Goal: Navigation & Orientation: Find specific page/section

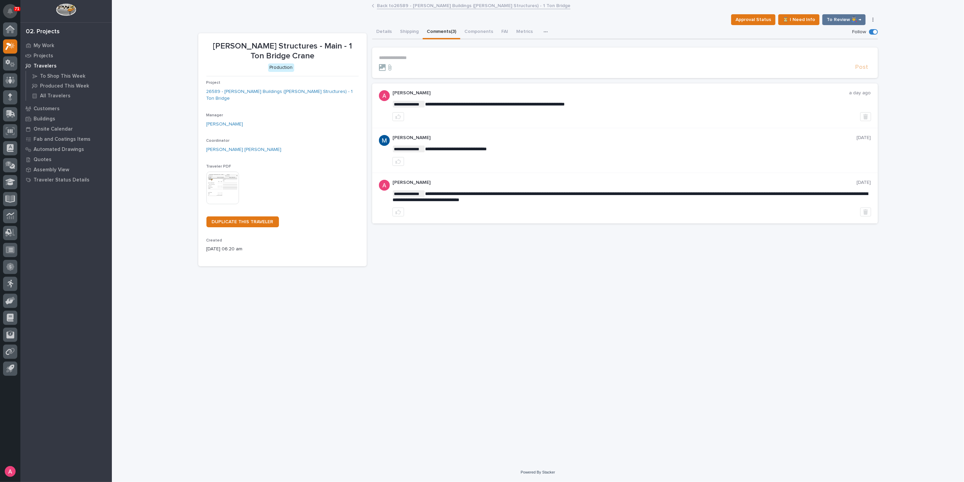
click at [9, 6] on button "Notifications" at bounding box center [10, 11] width 14 height 14
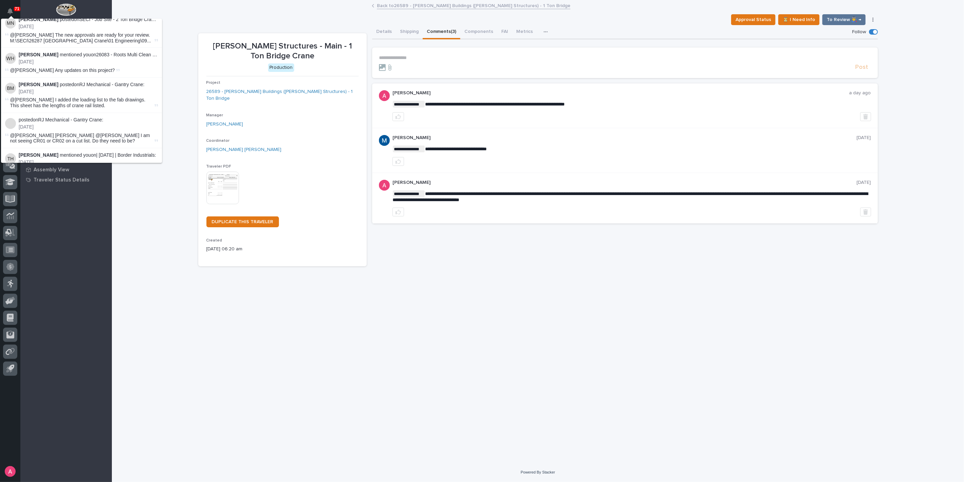
scroll to position [240, 0]
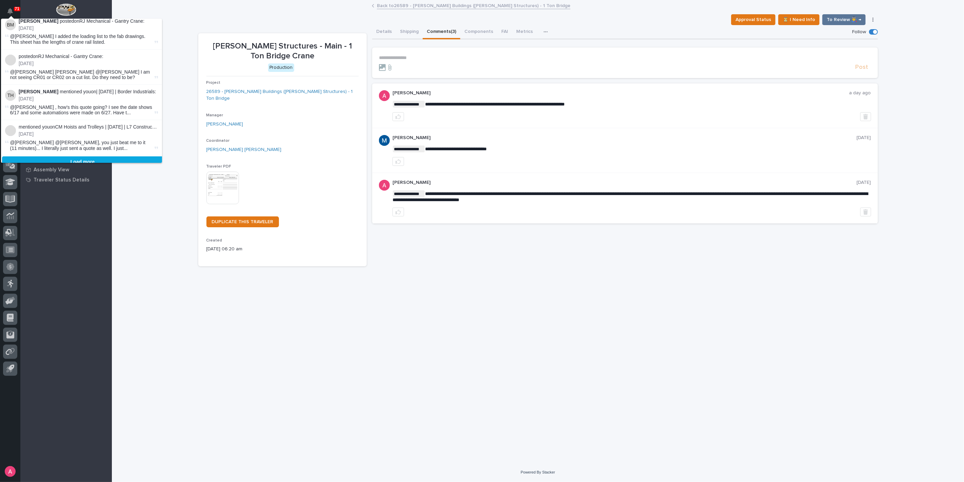
click at [146, 156] on button "Load more" at bounding box center [82, 161] width 161 height 11
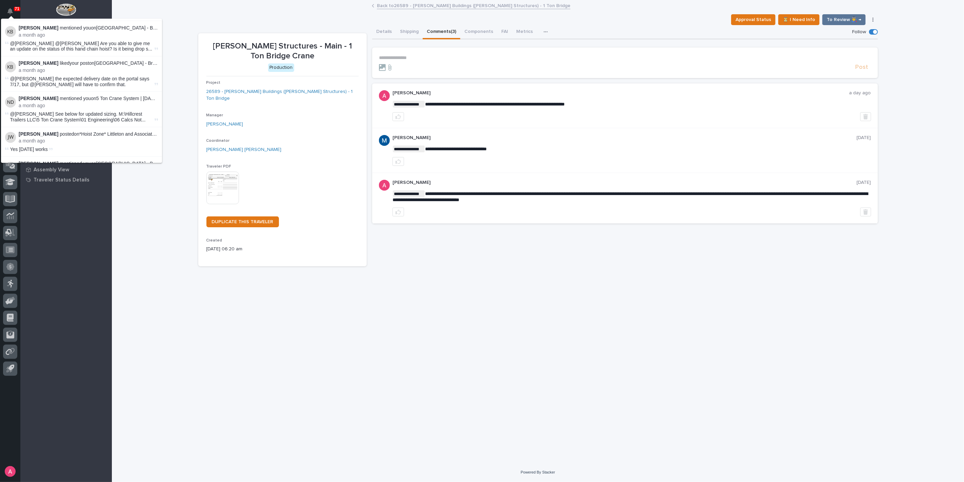
scroll to position [1298, 0]
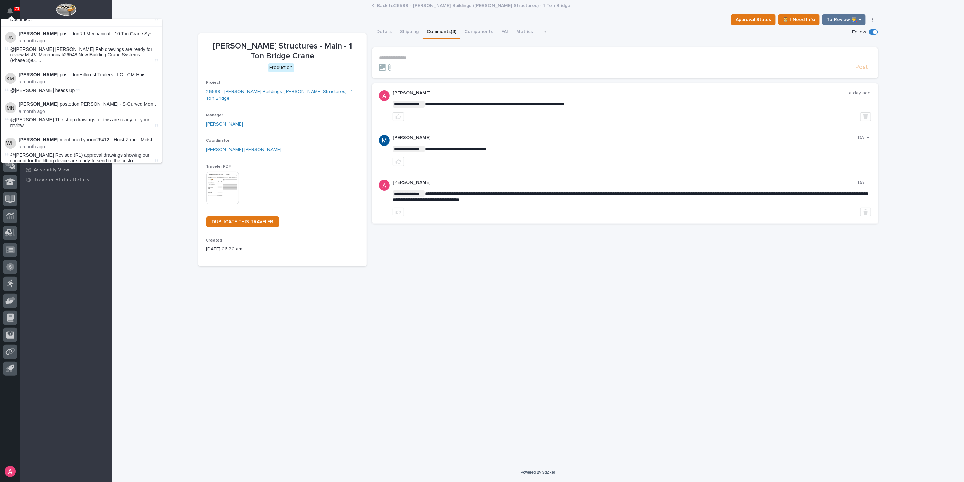
click at [143, 204] on button "Load more" at bounding box center [82, 209] width 161 height 11
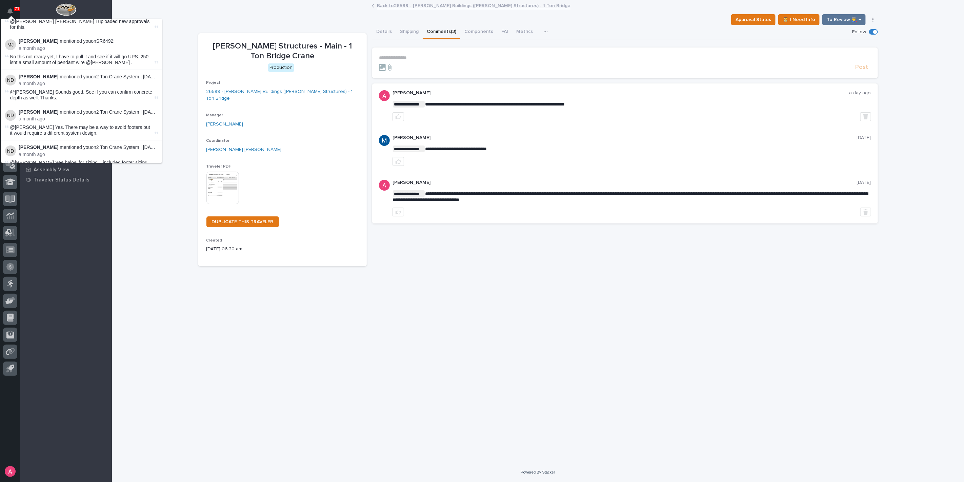
scroll to position [3196, 0]
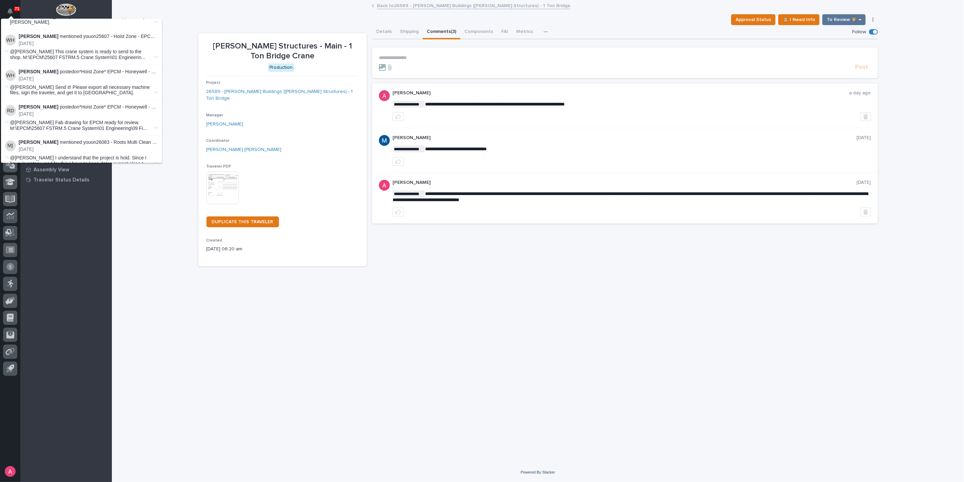
click at [137, 278] on button "Load more" at bounding box center [82, 283] width 161 height 11
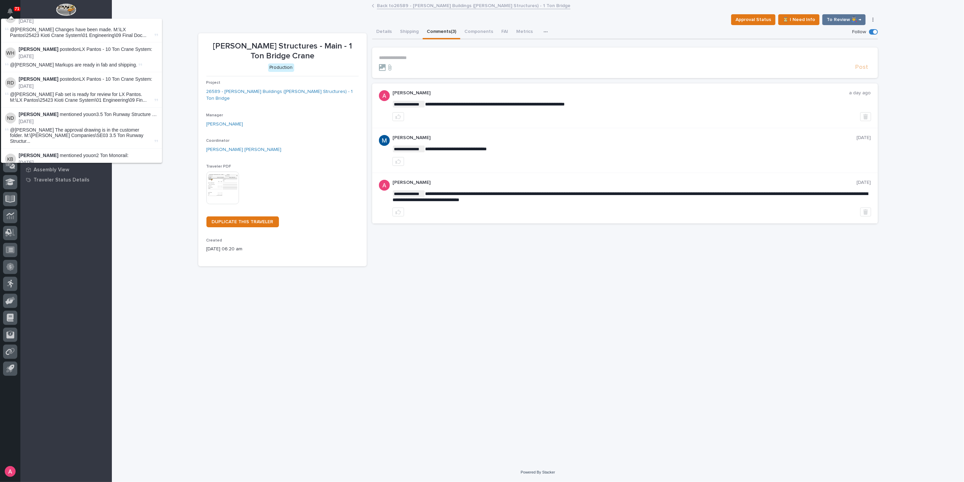
scroll to position [5738, 0]
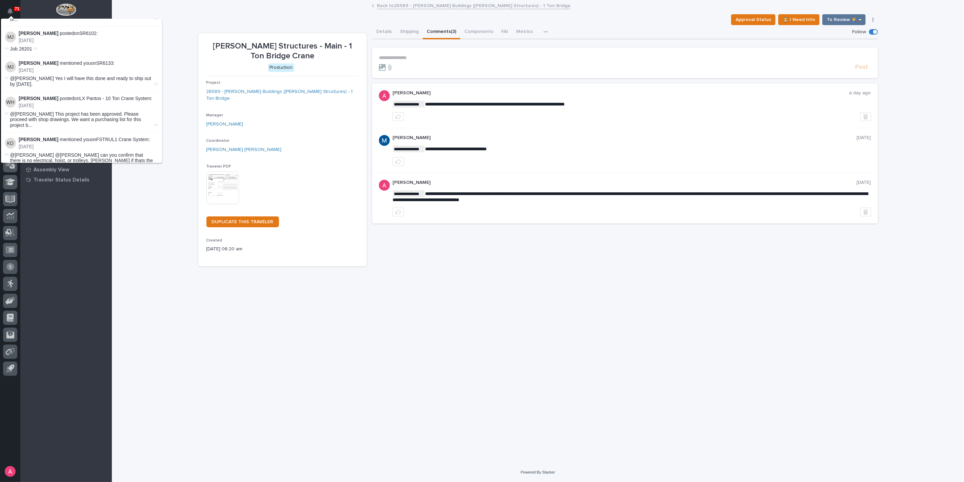
click at [142, 392] on button "Load more" at bounding box center [82, 397] width 161 height 11
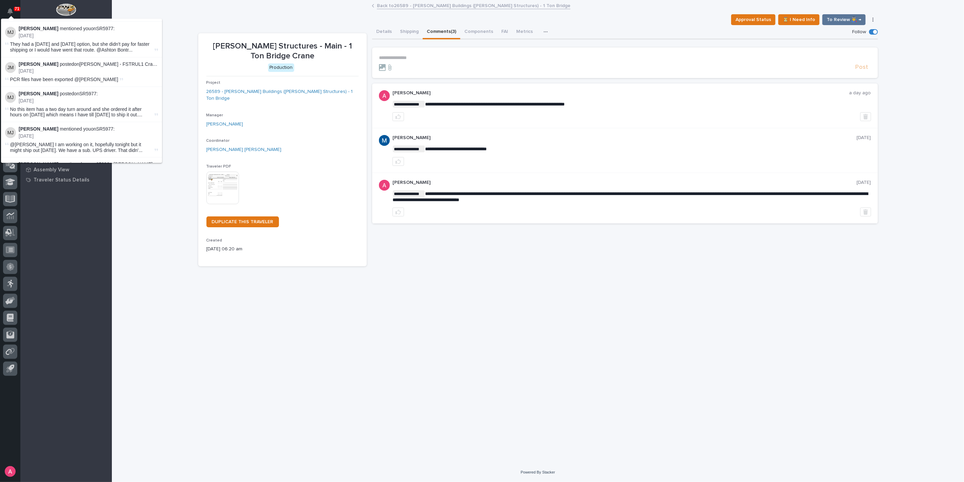
click at [147, 417] on button "Load more" at bounding box center [82, 422] width 161 height 11
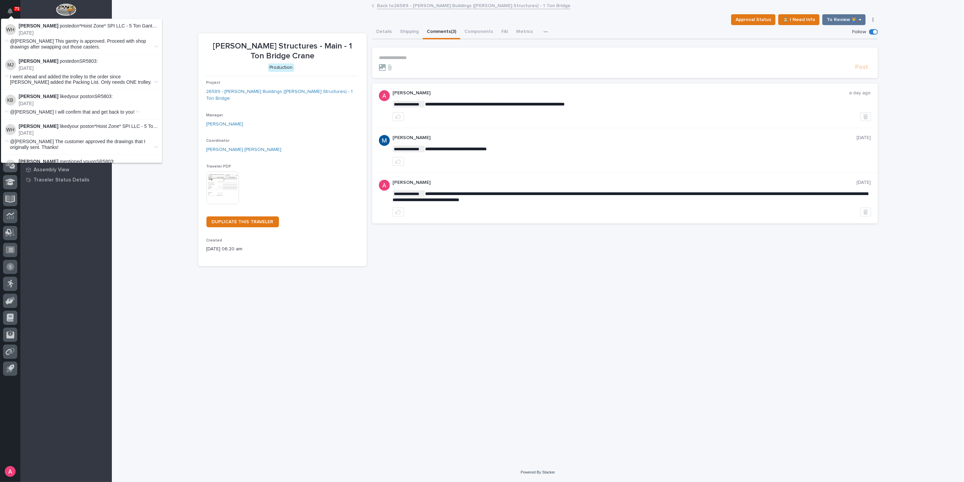
scroll to position [9274, 0]
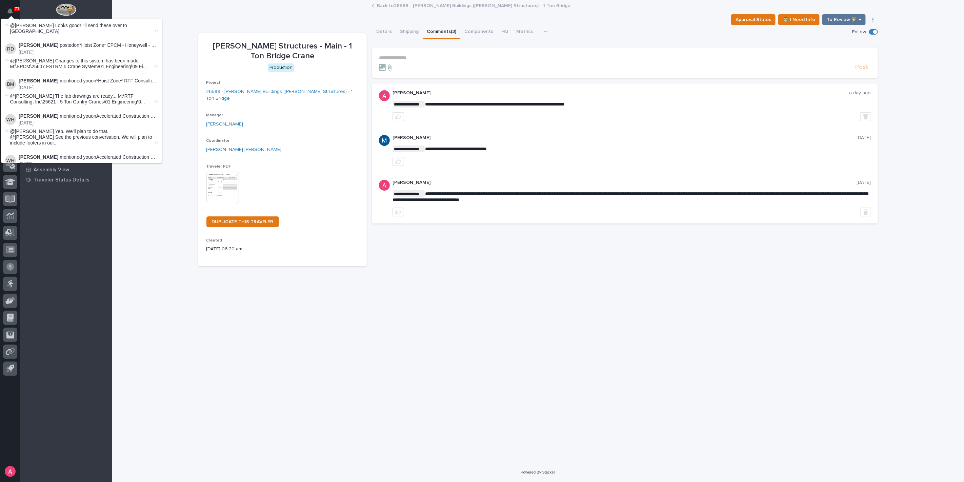
scroll to position [11660, 0]
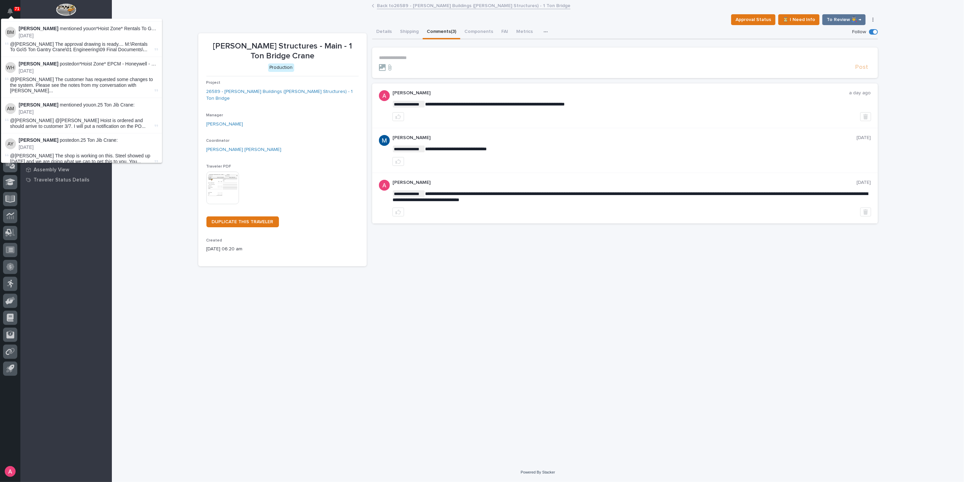
click at [185, 97] on div "**********" at bounding box center [538, 232] width 852 height 462
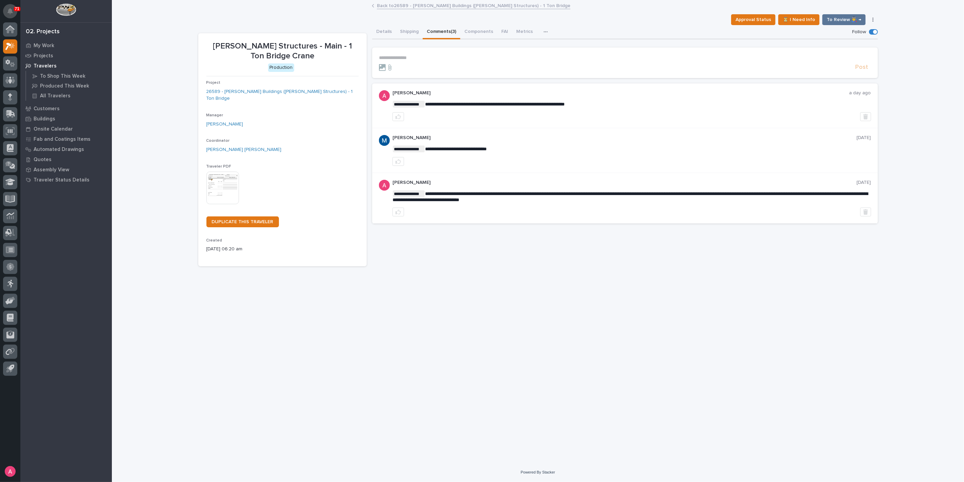
click at [14, 13] on button "Notifications" at bounding box center [10, 11] width 14 height 14
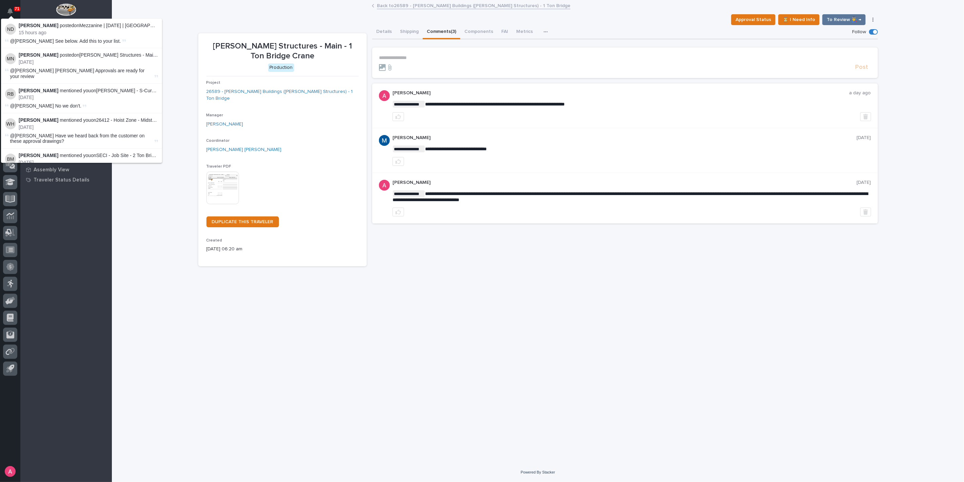
click at [68, 34] on p "15 hours ago" at bounding box center [88, 33] width 139 height 6
click at [48, 33] on p "15 hours ago" at bounding box center [88, 33] width 139 height 6
click at [29, 37] on li "Noah Diaz posted on Mezzanine | 07/08/2025 | Oak Ridge National Laboratory Hard…" at bounding box center [81, 33] width 161 height 29
click at [12, 29] on img at bounding box center [10, 29] width 11 height 11
click at [97, 31] on p "15 hours ago" at bounding box center [88, 33] width 139 height 6
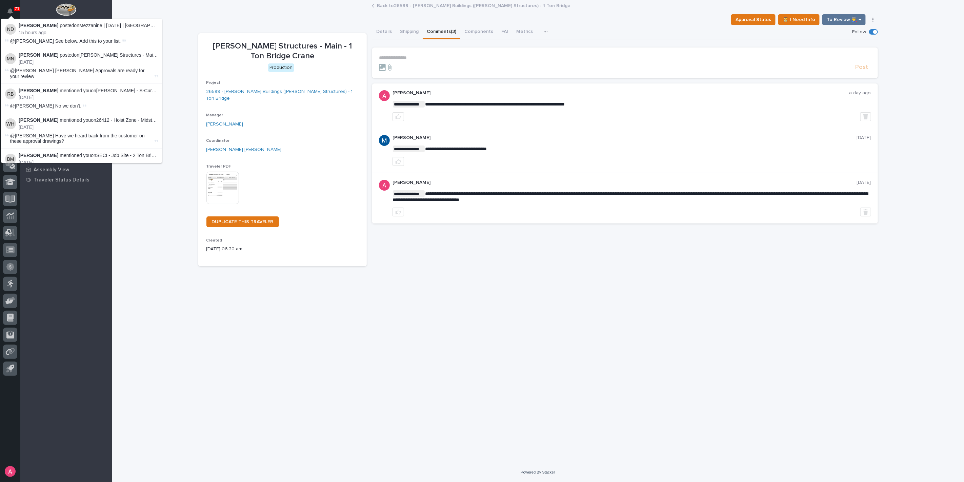
click at [174, 21] on div "**********" at bounding box center [538, 232] width 852 height 462
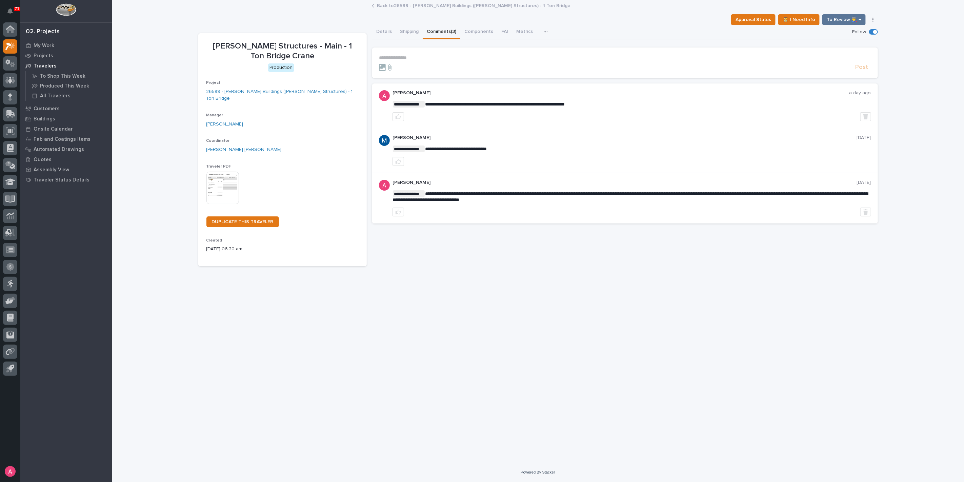
click at [401, 4] on link "Back to 26589 - Zook Buildings (Stoltzfus Structures) - 1 Ton Bridge" at bounding box center [474, 5] width 194 height 8
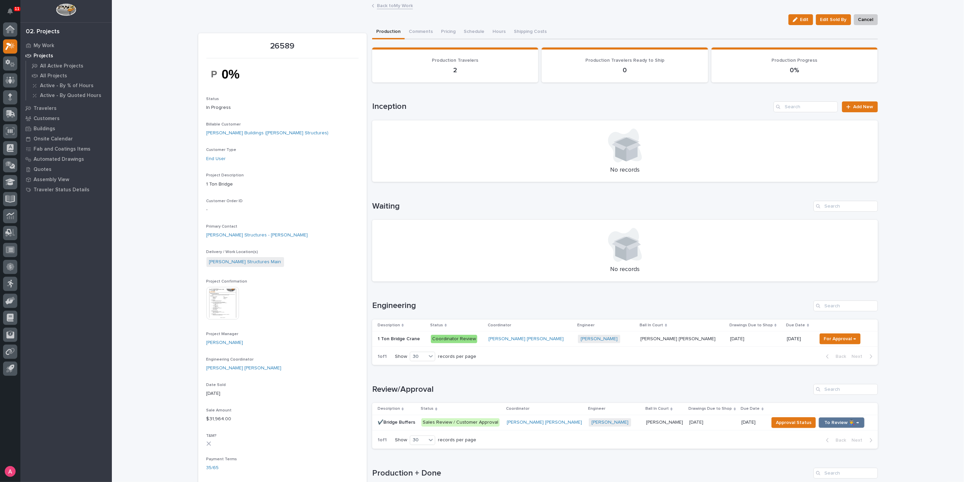
click at [391, 7] on link "Back to My Work" at bounding box center [395, 5] width 36 height 8
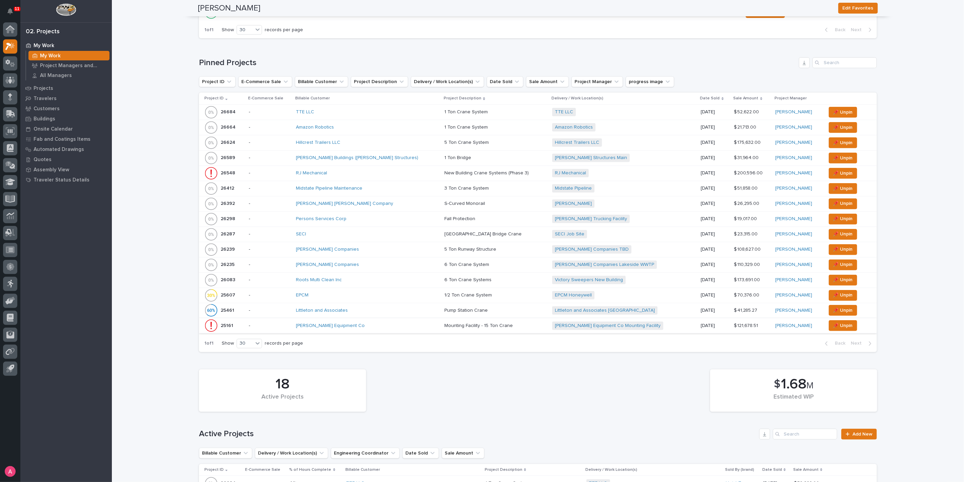
scroll to position [188, 0]
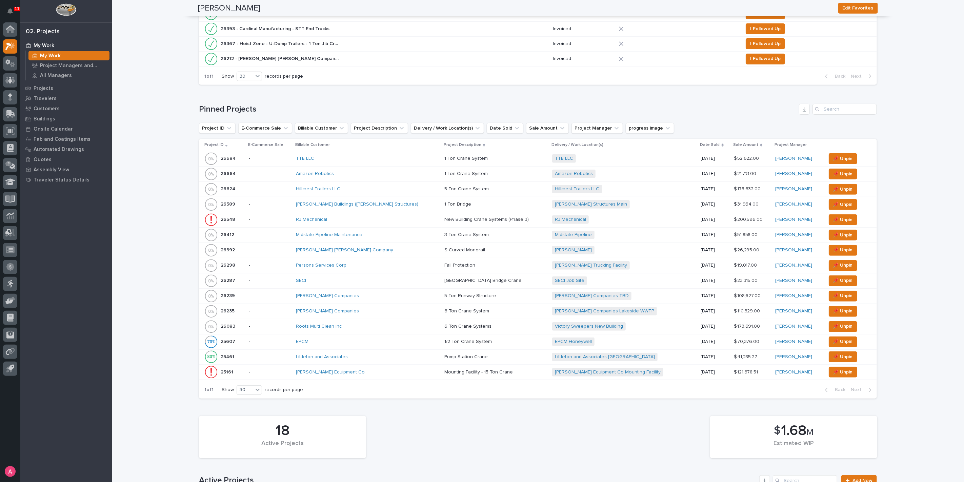
click at [360, 171] on div "Amazon Robotics" at bounding box center [355, 174] width 119 height 6
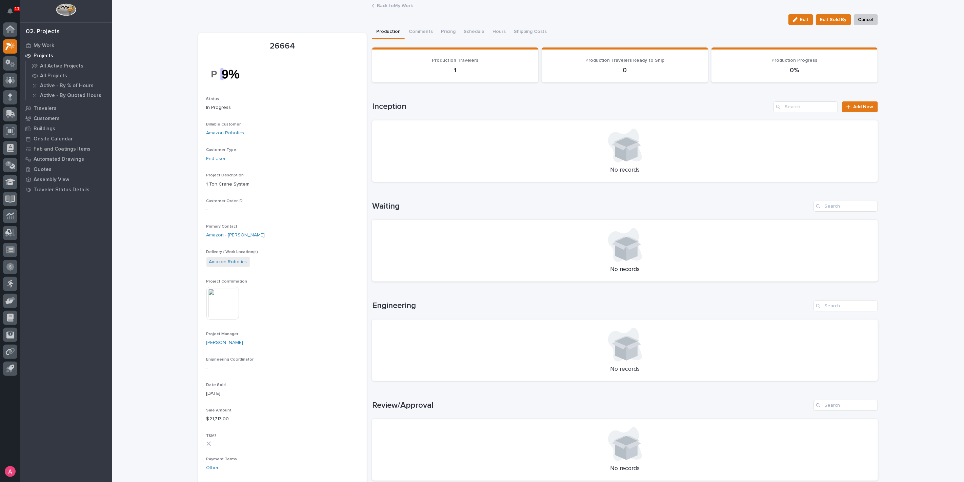
click at [396, 4] on link "Back to My Work" at bounding box center [395, 5] width 36 height 8
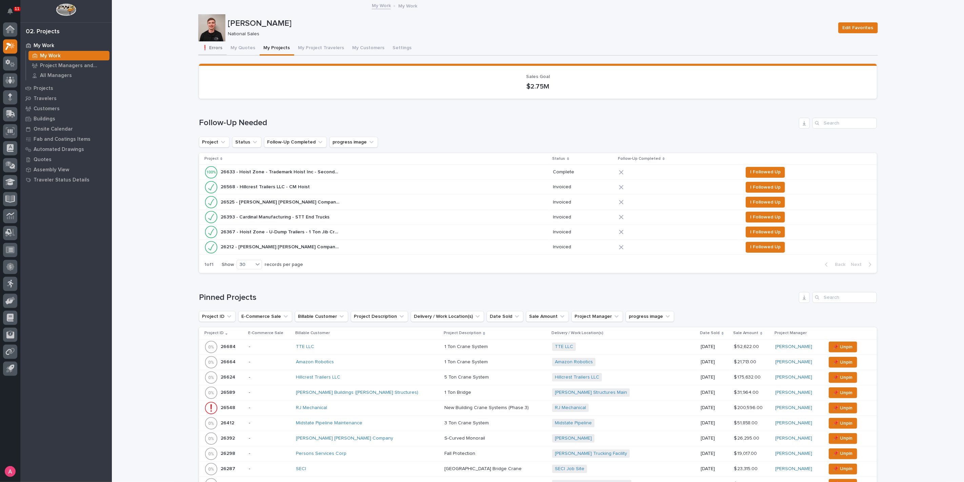
click at [211, 47] on button "❗ Errors" at bounding box center [212, 48] width 28 height 14
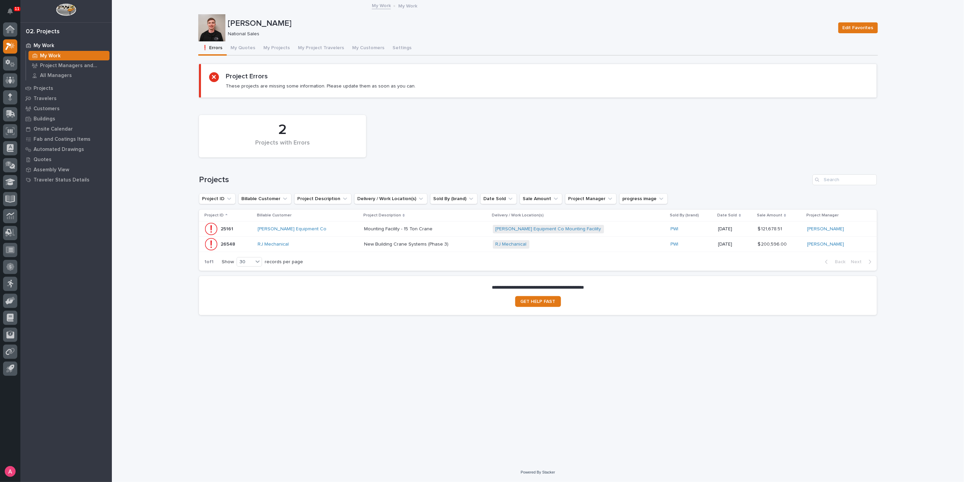
click at [440, 228] on p at bounding box center [423, 229] width 119 height 6
